Goal: Task Accomplishment & Management: Use online tool/utility

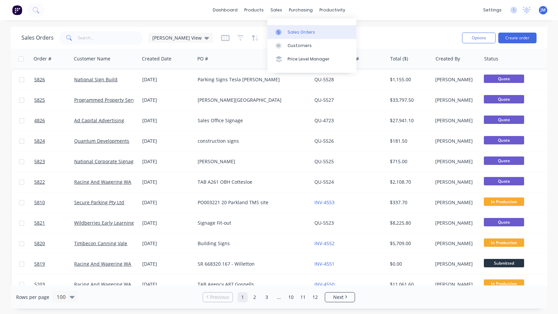
click at [299, 34] on div "Sales Orders" at bounding box center [302, 32] width 28 height 6
click at [115, 37] on input "text" at bounding box center [110, 37] width 65 height 13
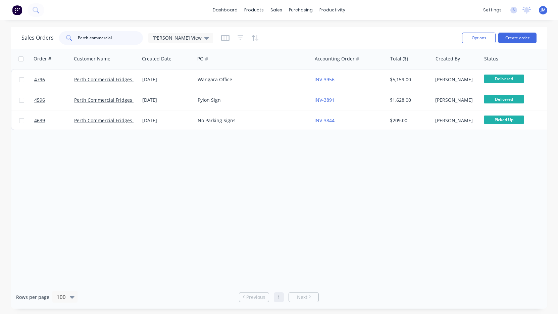
type input "Perth commercial"
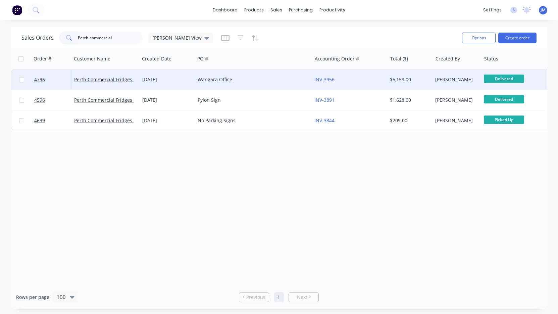
drag, startPoint x: 115, startPoint y: 37, endPoint x: 211, endPoint y: 76, distance: 103.5
click at [211, 76] on div "Wangara Office" at bounding box center [251, 79] width 106 height 7
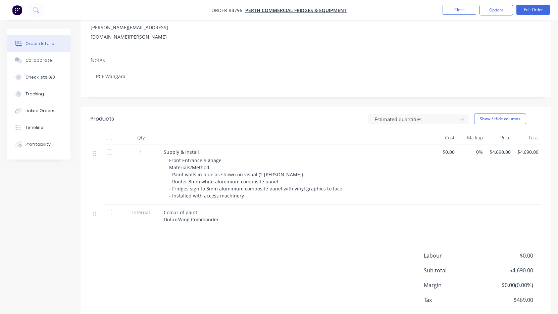
scroll to position [94, 0]
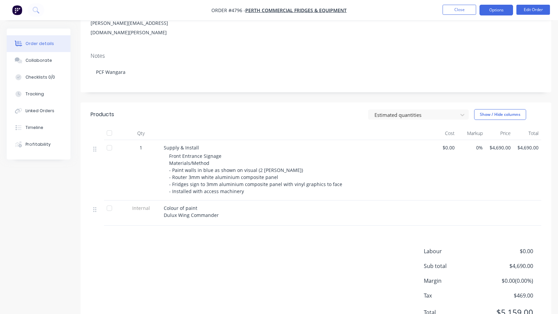
click at [498, 10] on button "Options" at bounding box center [497, 10] width 34 height 11
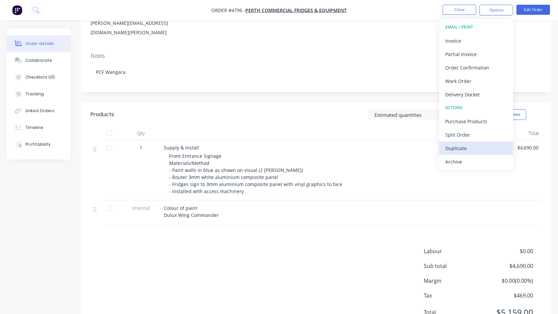
click at [484, 147] on div "Duplicate" at bounding box center [476, 148] width 62 height 10
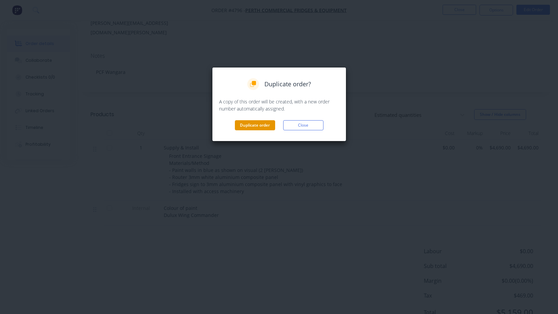
click at [262, 124] on button "Duplicate order" at bounding box center [255, 125] width 40 height 10
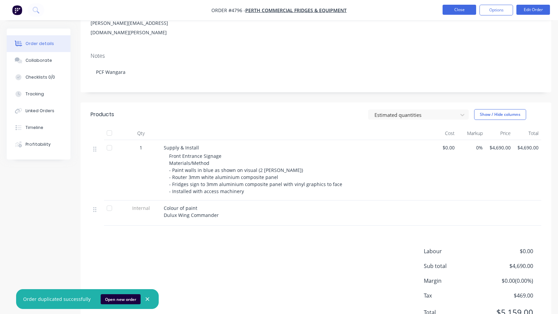
click at [459, 8] on button "Close" at bounding box center [460, 10] width 34 height 10
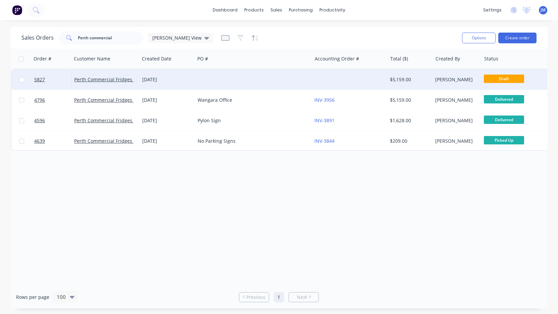
click at [289, 80] on div at bounding box center [253, 79] width 117 height 20
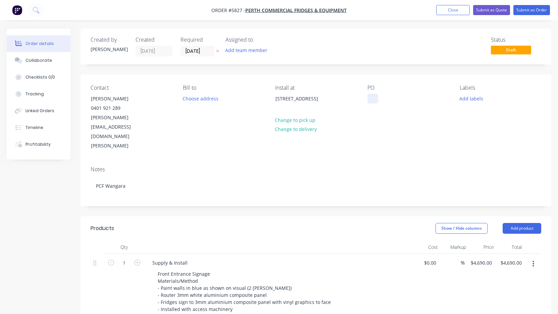
click at [373, 96] on div at bounding box center [372, 99] width 11 height 10
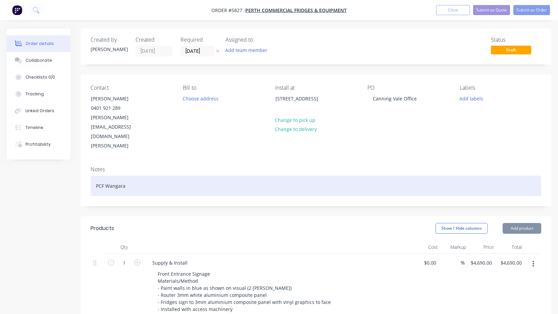
click at [368, 176] on div "PCF Wangara" at bounding box center [316, 186] width 451 height 20
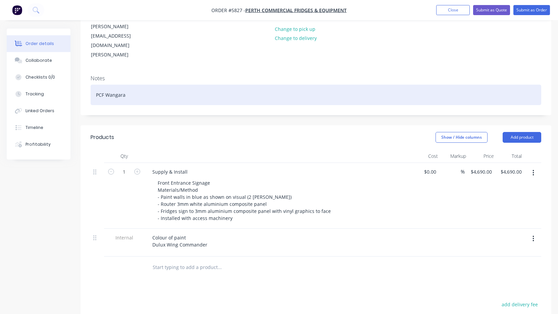
scroll to position [92, 0]
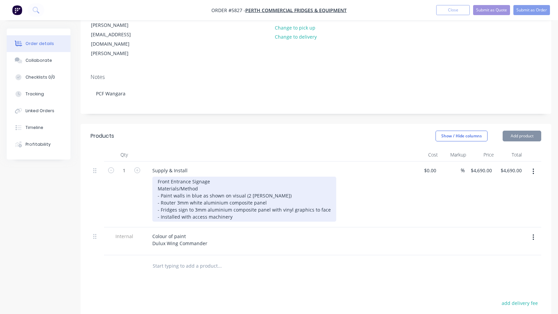
click at [203, 177] on div "Front Entrance Signage Materials/Method - Paint walls in blue as shown on visua…" at bounding box center [244, 199] width 184 height 45
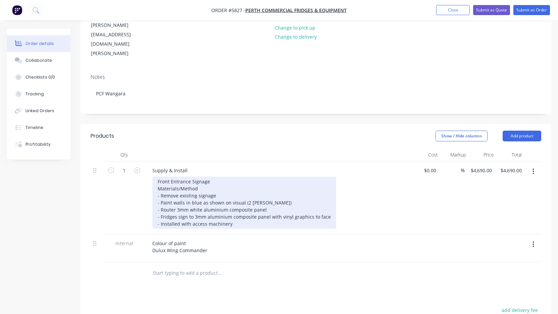
click at [160, 192] on div "- Remove existing signage - Paint walls in blue as shown on visual (2 [PERSON_N…" at bounding box center [244, 209] width 173 height 35
click at [201, 192] on div "- Remove existing signage - Patch and paint Paint walls in blue as shown on vis…" at bounding box center [244, 209] width 173 height 35
drag, startPoint x: 329, startPoint y: 188, endPoint x: 152, endPoint y: 188, distance: 176.5
click at [152, 188] on div "Front Entrance Signage Materials/Method - Remove existing signage - Patch and p…" at bounding box center [244, 203] width 184 height 52
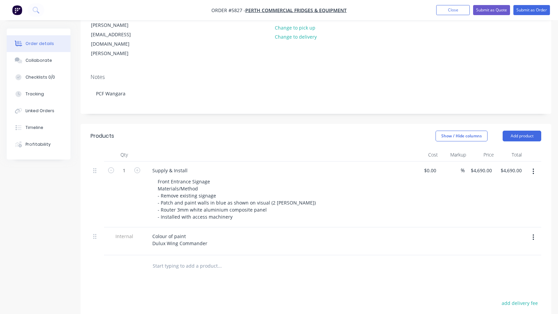
click at [358, 231] on div "Colour of paint Dulux Wing Commander" at bounding box center [278, 239] width 263 height 17
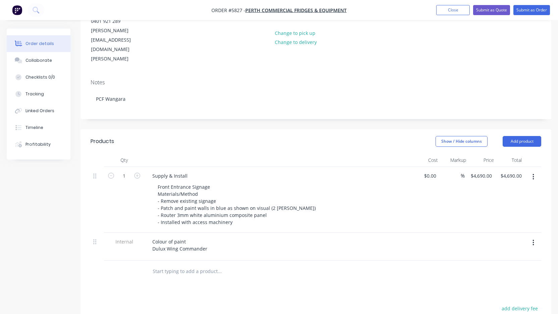
scroll to position [86, 0]
drag, startPoint x: 198, startPoint y: 223, endPoint x: 147, endPoint y: 217, distance: 51.3
click at [147, 234] on div "Colour of paint Dulux Wing Commander" at bounding box center [278, 248] width 268 height 28
copy div "Colour of paint Dulux Wing Commander"
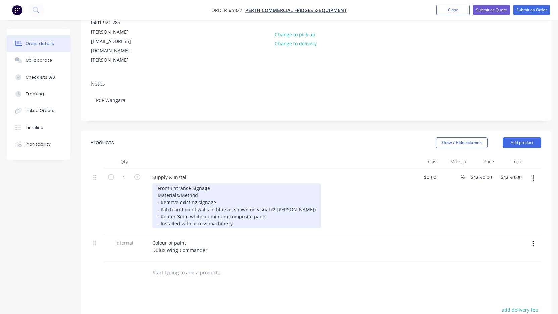
click at [234, 194] on div "Front Entrance Signage Materials/Method - Remove existing signage - Patch and p…" at bounding box center [236, 205] width 169 height 45
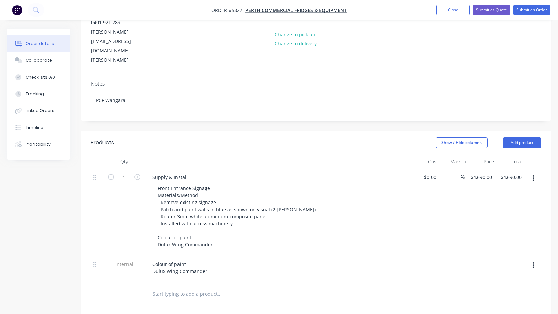
click at [535, 259] on button "button" at bounding box center [534, 265] width 16 height 12
click at [524, 291] on div "Delete" at bounding box center [510, 296] width 52 height 10
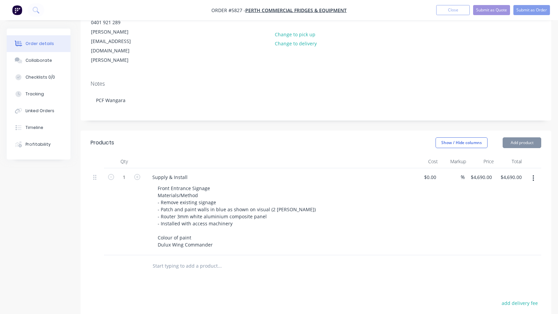
click at [382, 264] on div "Products Show / Hide columns Add product Qty Cost Markup Price Total 1 Supply &…" at bounding box center [316, 284] width 471 height 307
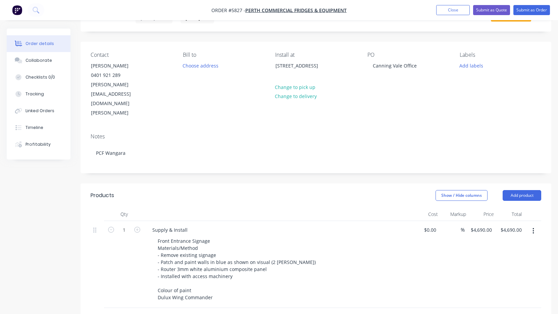
scroll to position [32, 0]
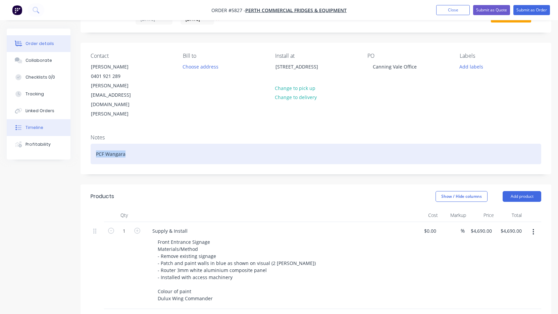
drag, startPoint x: 131, startPoint y: 130, endPoint x: 70, endPoint y: 129, distance: 60.7
click at [69, 129] on div "Order details Collaborate Checklists 0/0 Tracking Linked Orders Timeline Profit…" at bounding box center [279, 249] width 558 height 505
drag, startPoint x: 132, startPoint y: 126, endPoint x: 80, endPoint y: 126, distance: 51.7
click at [80, 126] on div "Order details Collaborate Checklists 0/0 Tracking Linked Orders Timeline Profit…" at bounding box center [279, 249] width 558 height 505
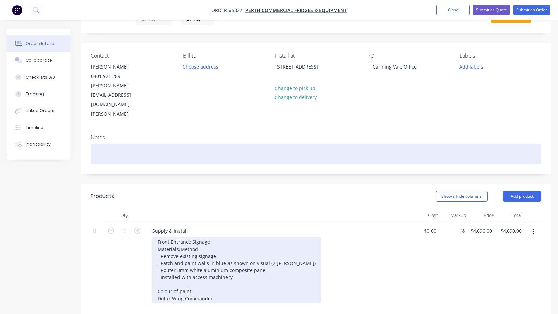
scroll to position [34, 0]
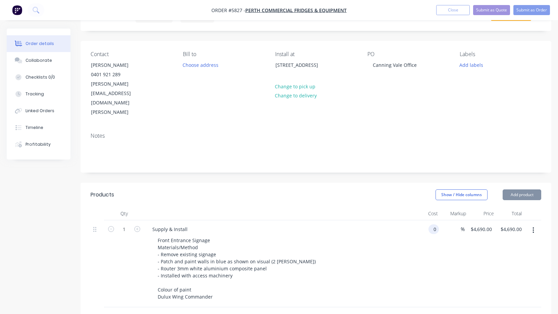
click at [427, 220] on div "0 0" at bounding box center [426, 263] width 26 height 87
type input "$0.00"
click at [427, 220] on div "$0.00 $0.00" at bounding box center [427, 263] width 28 height 87
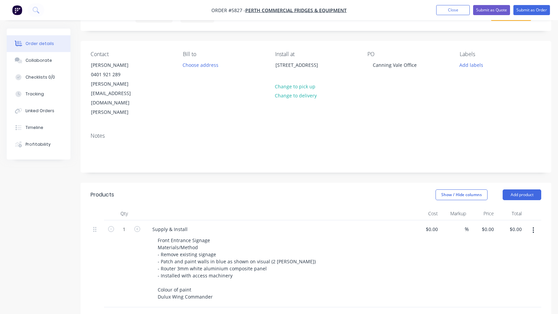
click at [424, 220] on div "$0.00 $0.00" at bounding box center [427, 263] width 28 height 87
click at [431, 224] on div "0 $0.00" at bounding box center [431, 229] width 18 height 10
type input "$4,690.00"
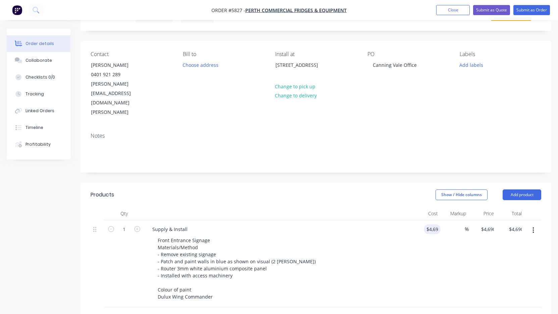
click at [414, 229] on div "$4,690.00 4690" at bounding box center [427, 263] width 28 height 87
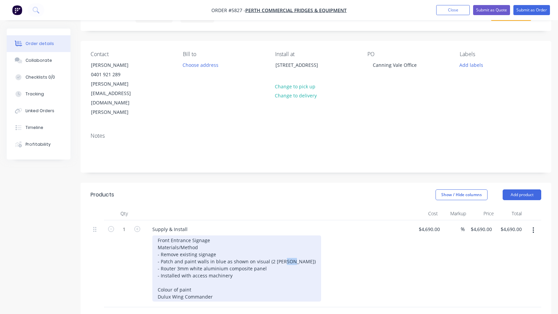
drag, startPoint x: 290, startPoint y: 235, endPoint x: 284, endPoint y: 235, distance: 6.0
click at [283, 235] on div "Front Entrance Signage Materials/Method - Remove existing signage - Patch and p…" at bounding box center [236, 268] width 169 height 66
click at [284, 240] on div "Front Entrance Signage Materials/Method - Remove existing signage - Patch and p…" at bounding box center [236, 268] width 169 height 66
drag, startPoint x: 290, startPoint y: 234, endPoint x: 268, endPoint y: 234, distance: 21.5
click at [268, 235] on div "Front Entrance Signage Materials/Method - Remove existing signage - Patch and p…" at bounding box center [236, 268] width 169 height 66
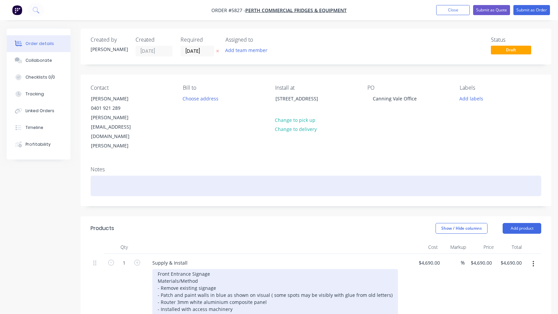
scroll to position [0, 0]
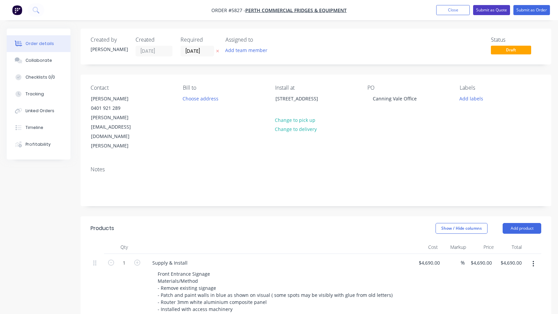
click at [497, 11] on button "Submit as Quote" at bounding box center [491, 10] width 37 height 10
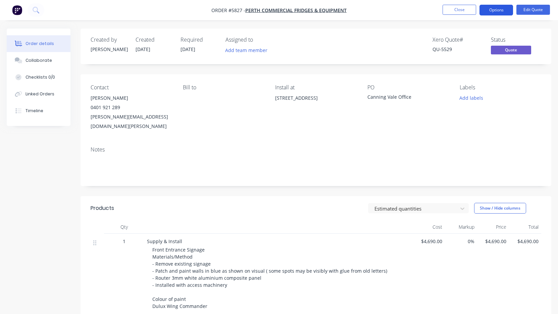
click at [498, 12] on button "Options" at bounding box center [497, 10] width 34 height 11
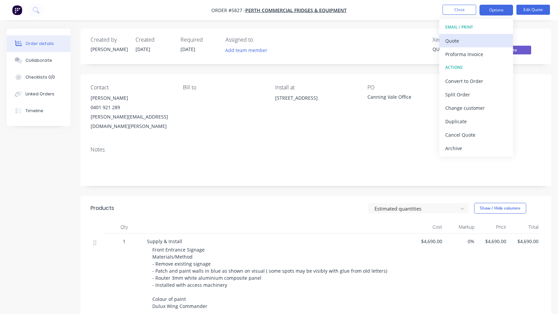
click at [496, 38] on div "Quote" at bounding box center [476, 41] width 62 height 10
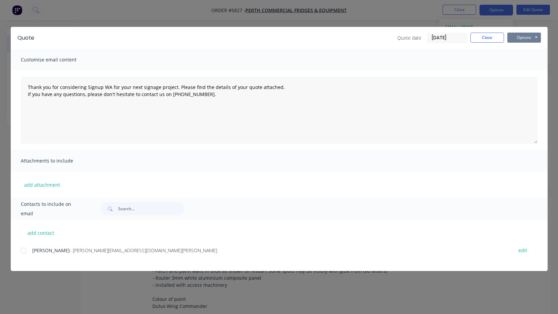
click at [519, 37] on button "Options" at bounding box center [524, 38] width 34 height 10
click at [520, 60] on button "Print" at bounding box center [528, 60] width 43 height 11
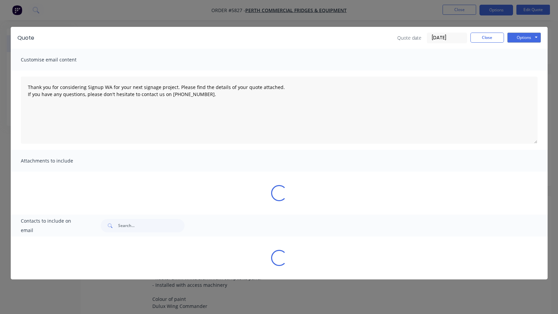
type textarea "Thank you for considering Signup WA for your next signage project. Please find …"
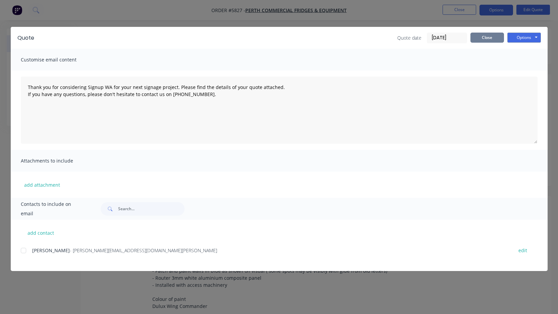
click at [492, 37] on button "Close" at bounding box center [487, 38] width 34 height 10
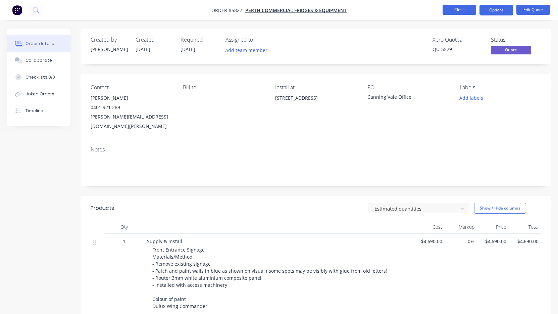
click at [454, 8] on button "Close" at bounding box center [460, 10] width 34 height 10
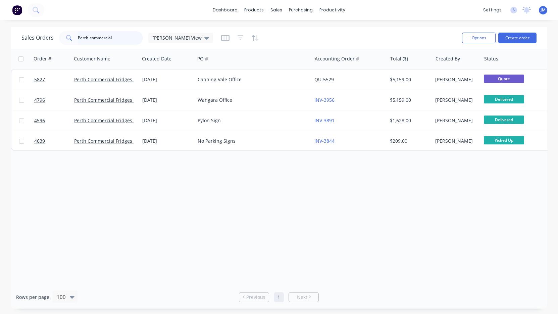
click at [118, 36] on input "Perth commercial" at bounding box center [110, 37] width 65 height 13
type input "[GEOGRAPHIC_DATA] commercia"
click at [118, 36] on input "[GEOGRAPHIC_DATA] commercia" at bounding box center [110, 37] width 65 height 13
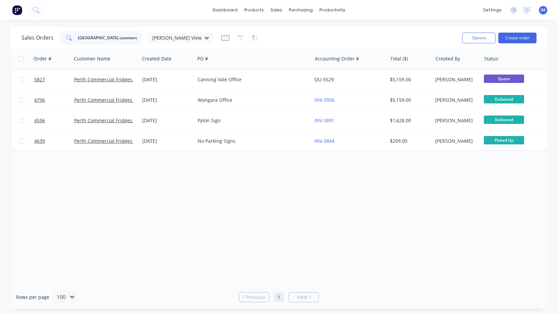
click at [118, 36] on input "[GEOGRAPHIC_DATA] commercia" at bounding box center [110, 37] width 65 height 13
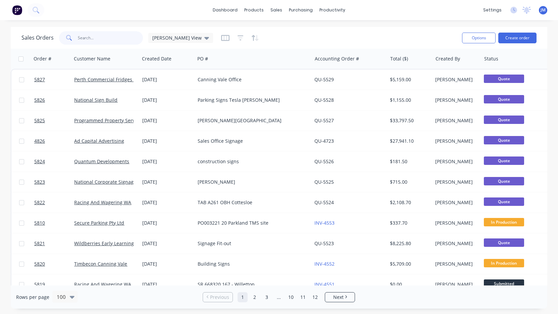
click at [119, 41] on input "text" at bounding box center [110, 37] width 65 height 13
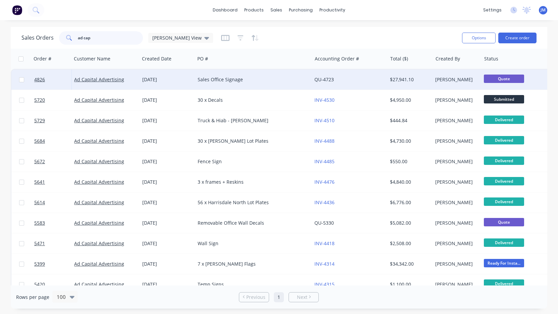
type input "ad cap"
click at [216, 82] on div "Sales Office Signage" at bounding box center [251, 79] width 106 height 7
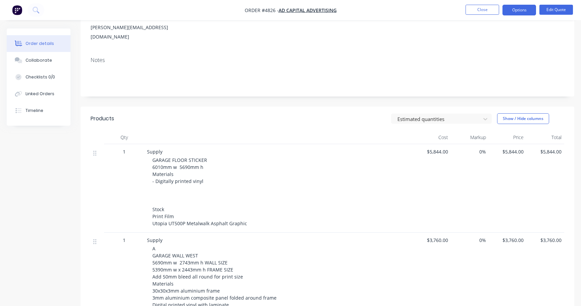
scroll to position [93, 0]
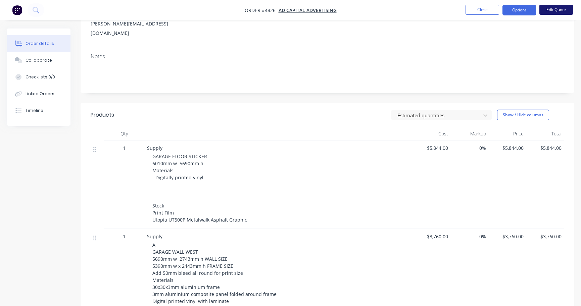
click at [548, 11] on button "Edit Quote" at bounding box center [556, 10] width 34 height 10
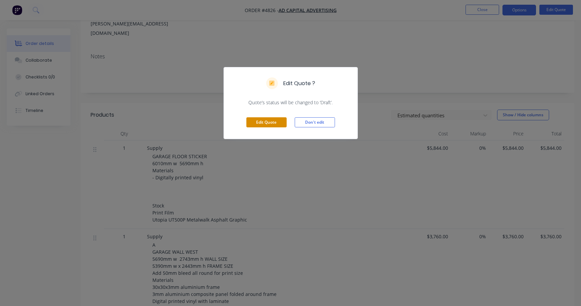
click at [278, 124] on button "Edit Quote" at bounding box center [266, 122] width 40 height 10
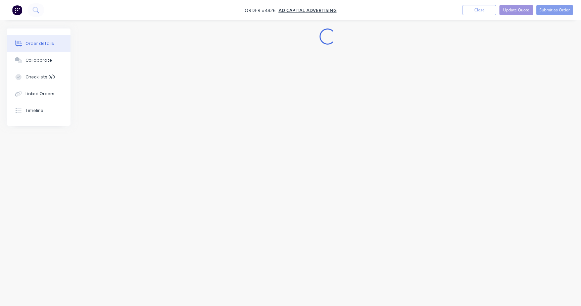
scroll to position [0, 0]
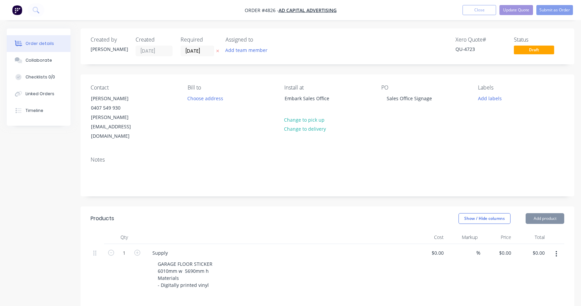
type input "$5,844.00"
type input "$3,760.00"
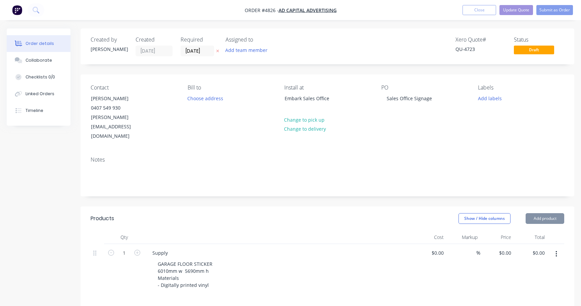
type input "$3,760.00"
type input "$1,290.00"
type input "$1,690.00"
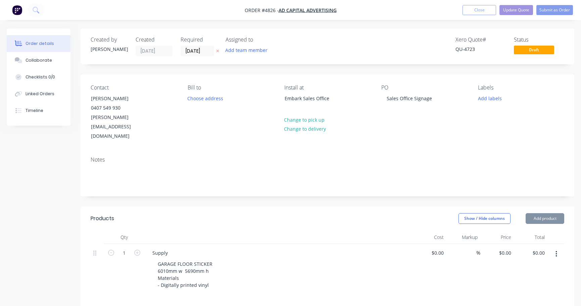
type input "$1,690.00"
type input "$195.00"
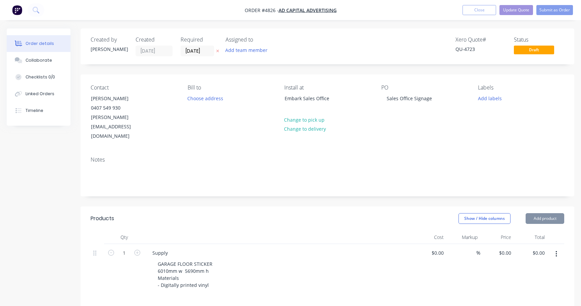
type input "$573.00"
type input "$826.00"
type input "$160.00"
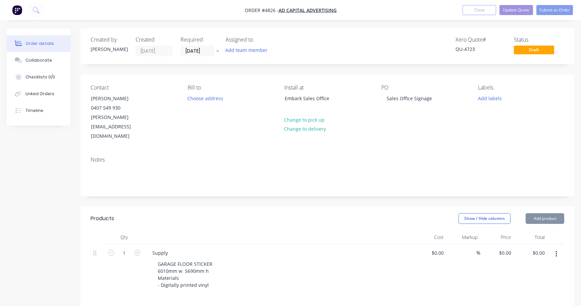
type input "$160.00"
type input "$183.00"
type input "$230.00"
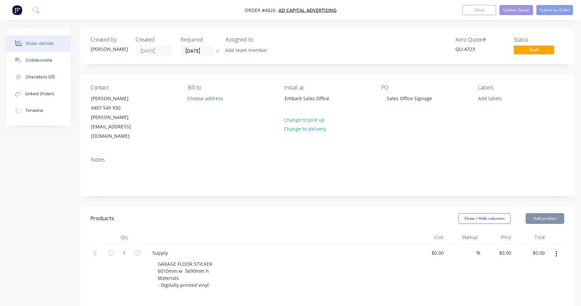
type input "$230.00"
type input "$1,095.00"
type input "$150.00"
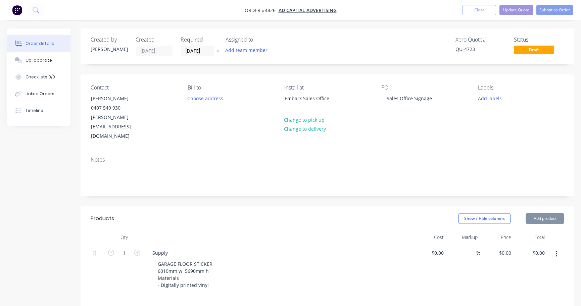
type input "$150.00"
type input "$6,395.00"
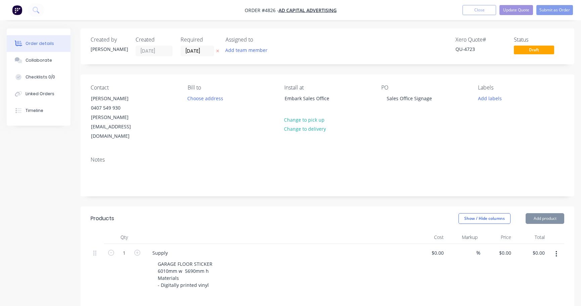
type input "$1,450.00"
type input "$195.00"
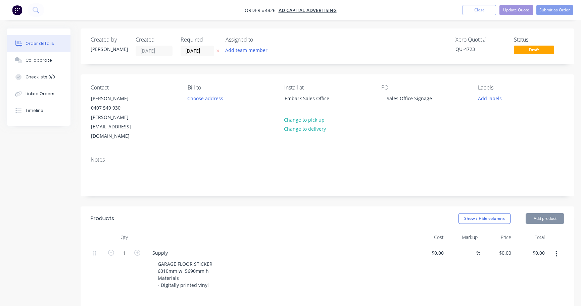
type input "$1,560.00"
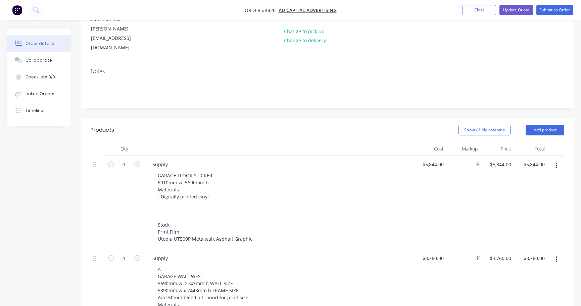
scroll to position [143, 0]
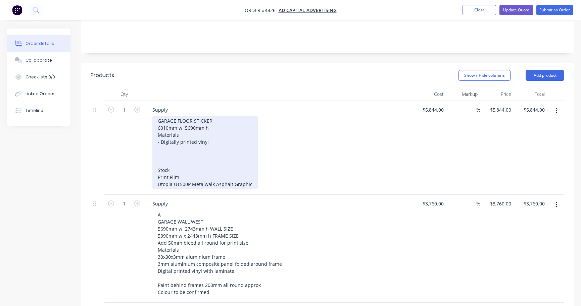
click at [253, 167] on div "GARAGE FLOOR STICKER 6010mm w 5690mm h Materials - Digitally printed vinyl Stoc…" at bounding box center [204, 152] width 105 height 73
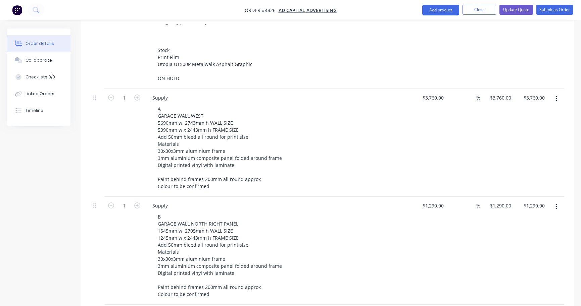
scroll to position [267, 0]
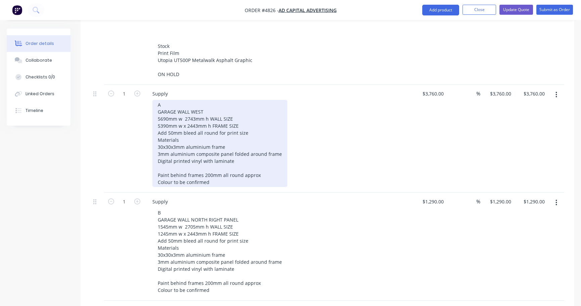
click at [211, 143] on div "A GARAGE WALL WEST 5690mm w 2743mm h WALL SIZE 5390mm w x 2443mm h FRAME SIZE A…" at bounding box center [219, 143] width 135 height 87
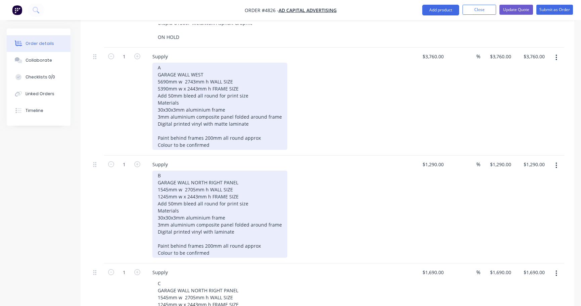
scroll to position [306, 0]
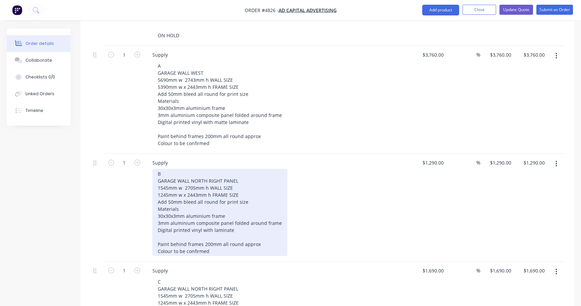
click at [211, 211] on div "B GARAGE WALL NORTH RIGHT PANEL 1545mm w 2705mm h WALL SIZE 1245mm w x 2443mm h…" at bounding box center [219, 212] width 135 height 87
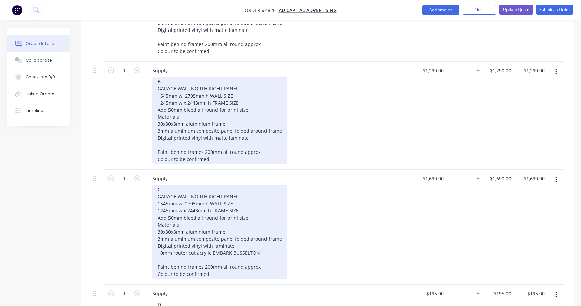
scroll to position [402, 0]
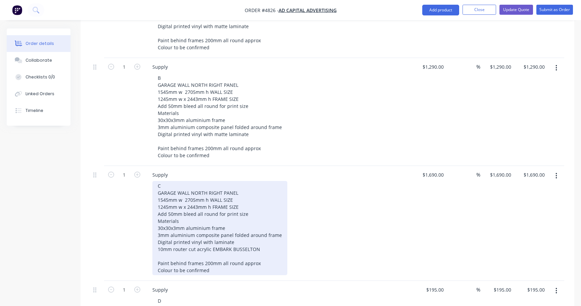
click at [212, 224] on div "C GARAGE WALL NORTH RIGHT PANEL 1545mm w 2705mm h WALL SIZE 1245mm w x 2443mm h…" at bounding box center [219, 228] width 135 height 94
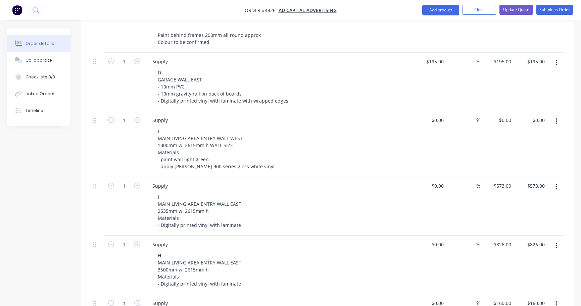
scroll to position [631, 0]
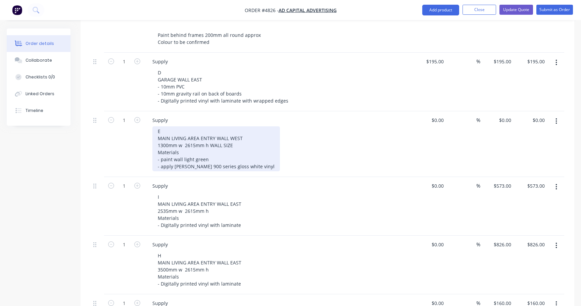
click at [226, 141] on div "E MAIN LIVING AREA ENTRY WALL WEST 1300mm w 2615mm h WALL SIZE Materials - pain…" at bounding box center [216, 149] width 128 height 45
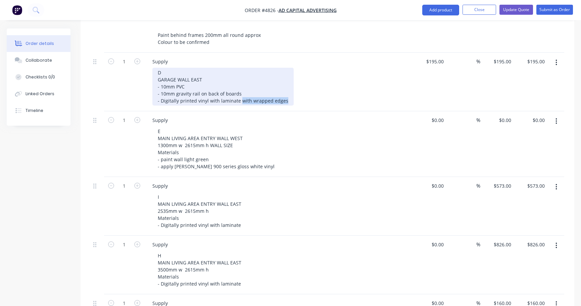
drag, startPoint x: 282, startPoint y: 83, endPoint x: 239, endPoint y: 83, distance: 43.0
click at [239, 83] on div "D GARAGE WALL EAST - 10mm PVC - 10mm gravity rail on back of boards - Digitally…" at bounding box center [222, 87] width 141 height 38
click at [217, 82] on div "D GARAGE WALL EAST - 10mm PVC - 10mm gravity rail on back of boards - Digitally…" at bounding box center [200, 87] width 96 height 38
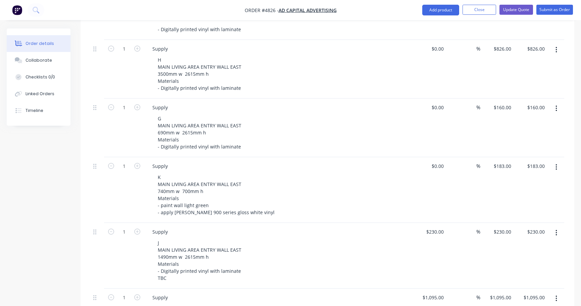
scroll to position [833, 0]
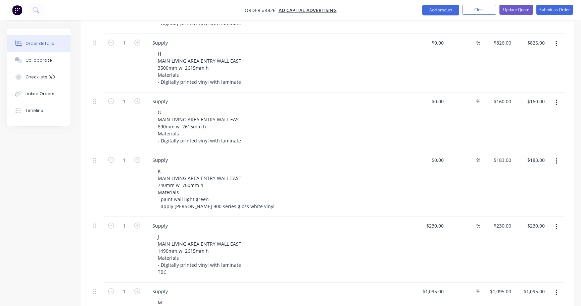
click at [199, 130] on div "Supply G MAIN LIVING AREA ENTRY WALL EAST 690mm w 2615mm h Materials - Digitall…" at bounding box center [278, 122] width 268 height 59
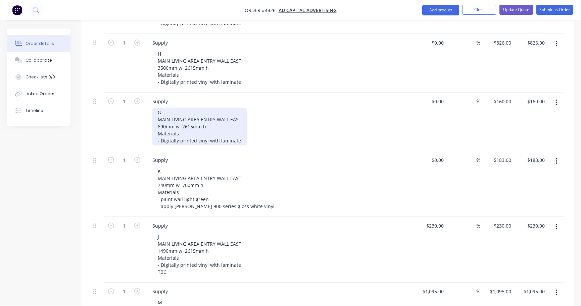
click at [194, 123] on div "G MAIN LIVING AREA ENTRY WALL EAST 690mm w 2615mm h Materials - Digitally print…" at bounding box center [199, 127] width 94 height 38
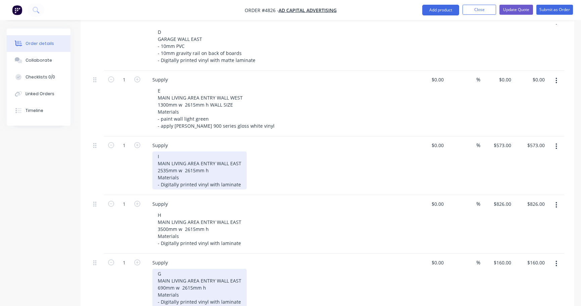
scroll to position [671, 0]
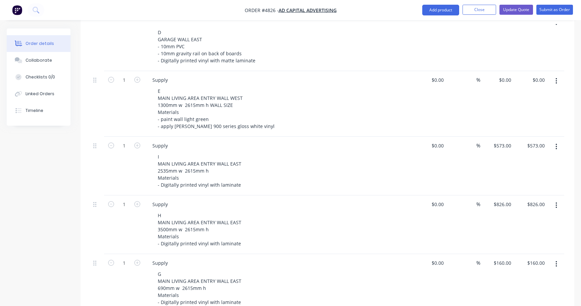
click at [230, 172] on div "Supply I MAIN LIVING AREA ENTRY [GEOGRAPHIC_DATA] 2535mm w 2615mm h Materials -…" at bounding box center [278, 166] width 268 height 59
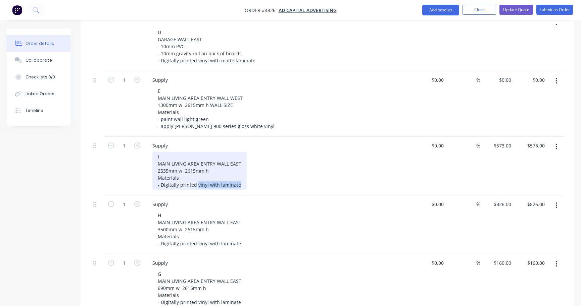
drag, startPoint x: 238, startPoint y: 167, endPoint x: 197, endPoint y: 167, distance: 40.9
click at [197, 167] on div "I MAIN LIVING AREA ENTRY WALL EAST 2535mm w 2615mm h Materials - Digitally prin…" at bounding box center [199, 171] width 94 height 38
drag, startPoint x: 271, startPoint y: 166, endPoint x: 153, endPoint y: 163, distance: 118.2
click at [153, 163] on div "I MAIN LIVING AREA ENTRY WALL EAST 2535mm w 2615mm h Materials - Digitally prin…" at bounding box center [216, 171] width 128 height 38
copy div "- Digitally printed high tac vinyl with matte laminate"
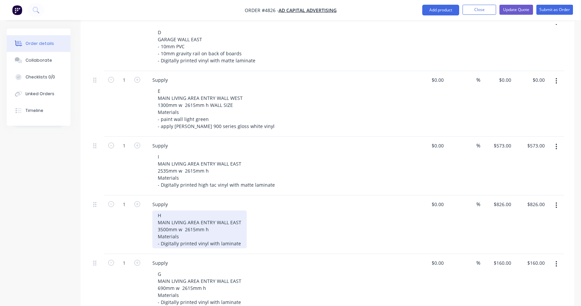
drag, startPoint x: 239, startPoint y: 227, endPoint x: 128, endPoint y: 228, distance: 110.4
click at [128, 228] on div "1 Supply H MAIN LIVING AREA ENTRY WALL EAST 3500mm w 2615mm h Materials - Digit…" at bounding box center [328, 225] width 474 height 59
drag, startPoint x: 239, startPoint y: 226, endPoint x: 145, endPoint y: 226, distance: 93.3
click at [145, 226] on div "Supply H MAIN LIVING AREA ENTRY WALL EAST 3500mm w 2615mm h Materials - Digital…" at bounding box center [278, 225] width 268 height 59
paste div
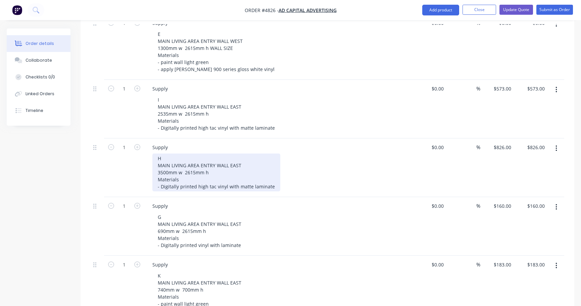
scroll to position [779, 0]
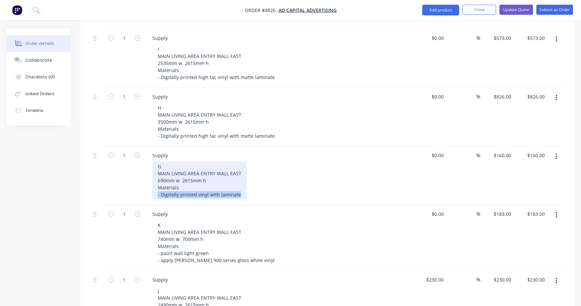
drag, startPoint x: 239, startPoint y: 177, endPoint x: 120, endPoint y: 177, distance: 119.5
click at [120, 177] on div "1 Supply G MAIN LIVING AREA ENTRY WALL EAST 690mm w 2615mm h Materials - Digita…" at bounding box center [328, 176] width 474 height 59
paste div
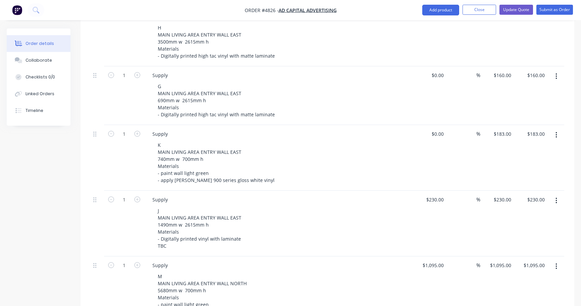
scroll to position [859, 0]
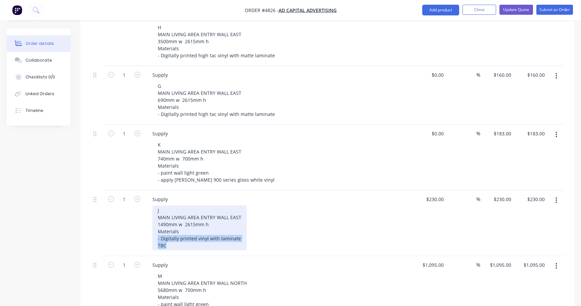
drag, startPoint x: 181, startPoint y: 230, endPoint x: 151, endPoint y: 222, distance: 30.5
click at [151, 221] on div "Supply J MAIN LIVING AREA ENTRY [GEOGRAPHIC_DATA] 1490mm w 2615mm h Materials -…" at bounding box center [278, 224] width 268 height 66
paste div
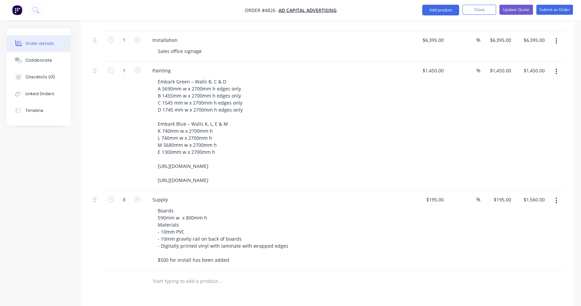
scroll to position [1218, 0]
